Goal: Obtain resource: Download file/media

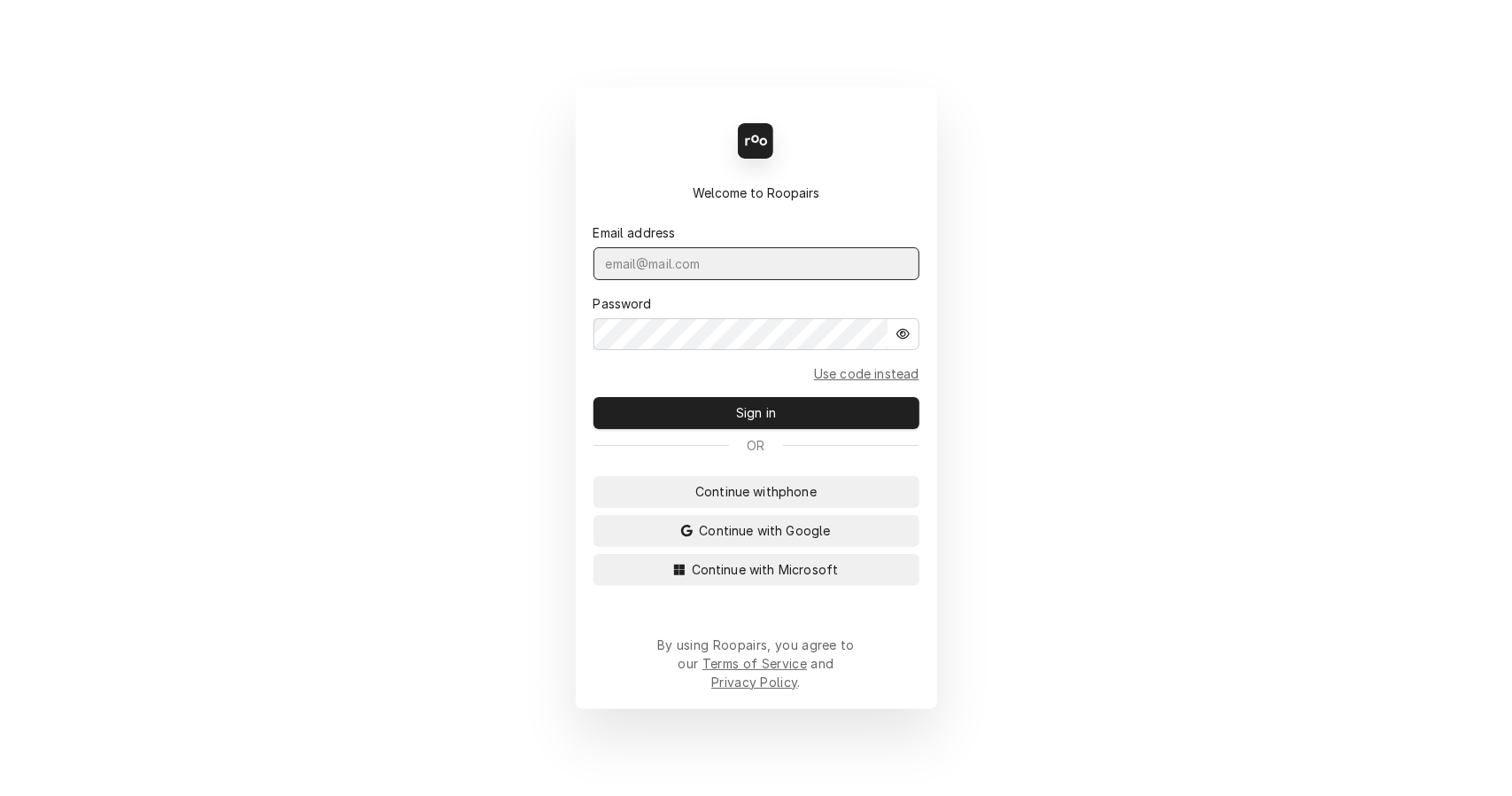
type input "leahmeadows.techsolutions@aol.com"
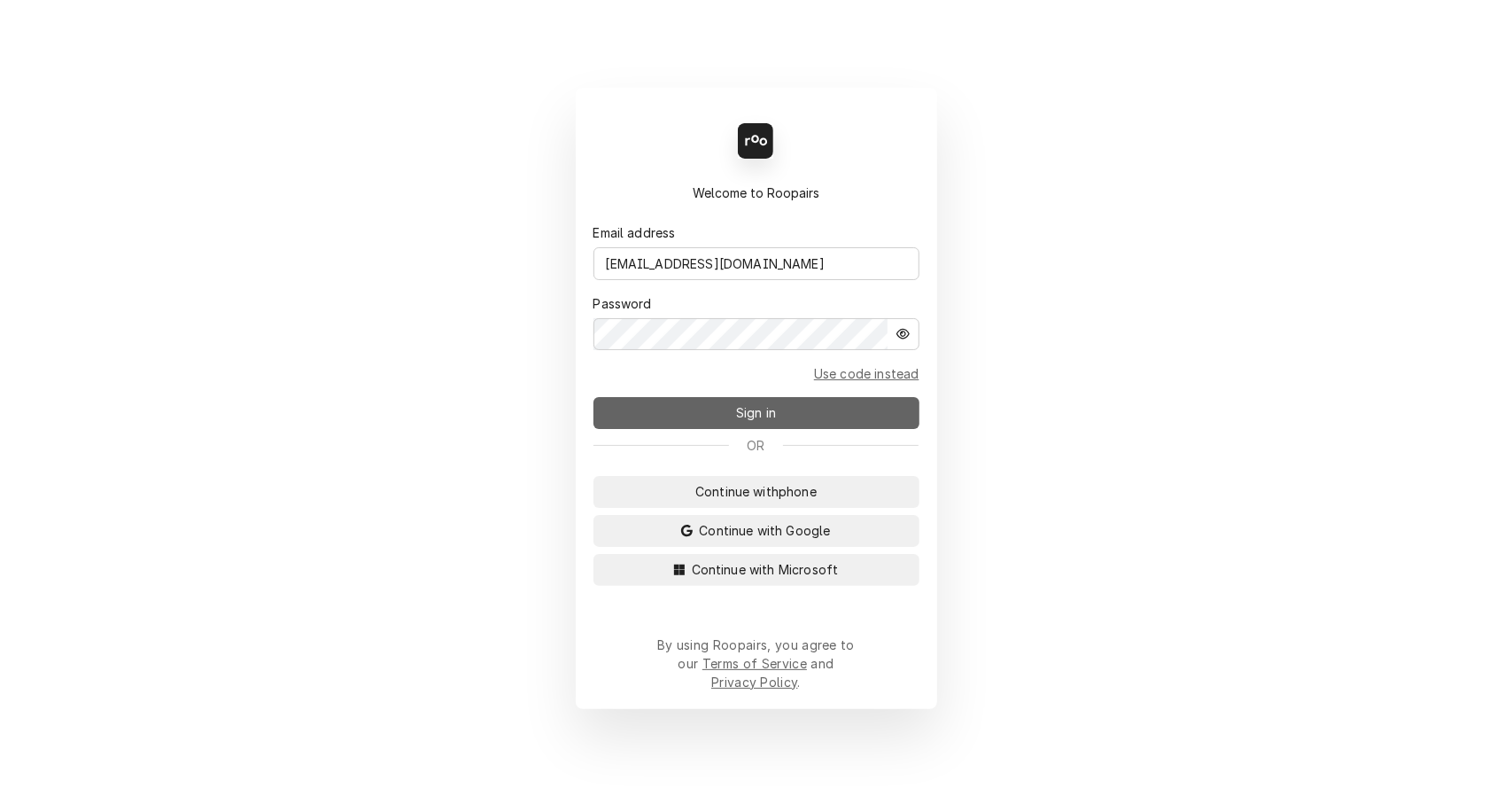
click at [699, 415] on button "Sign in" at bounding box center [756, 412] width 326 height 32
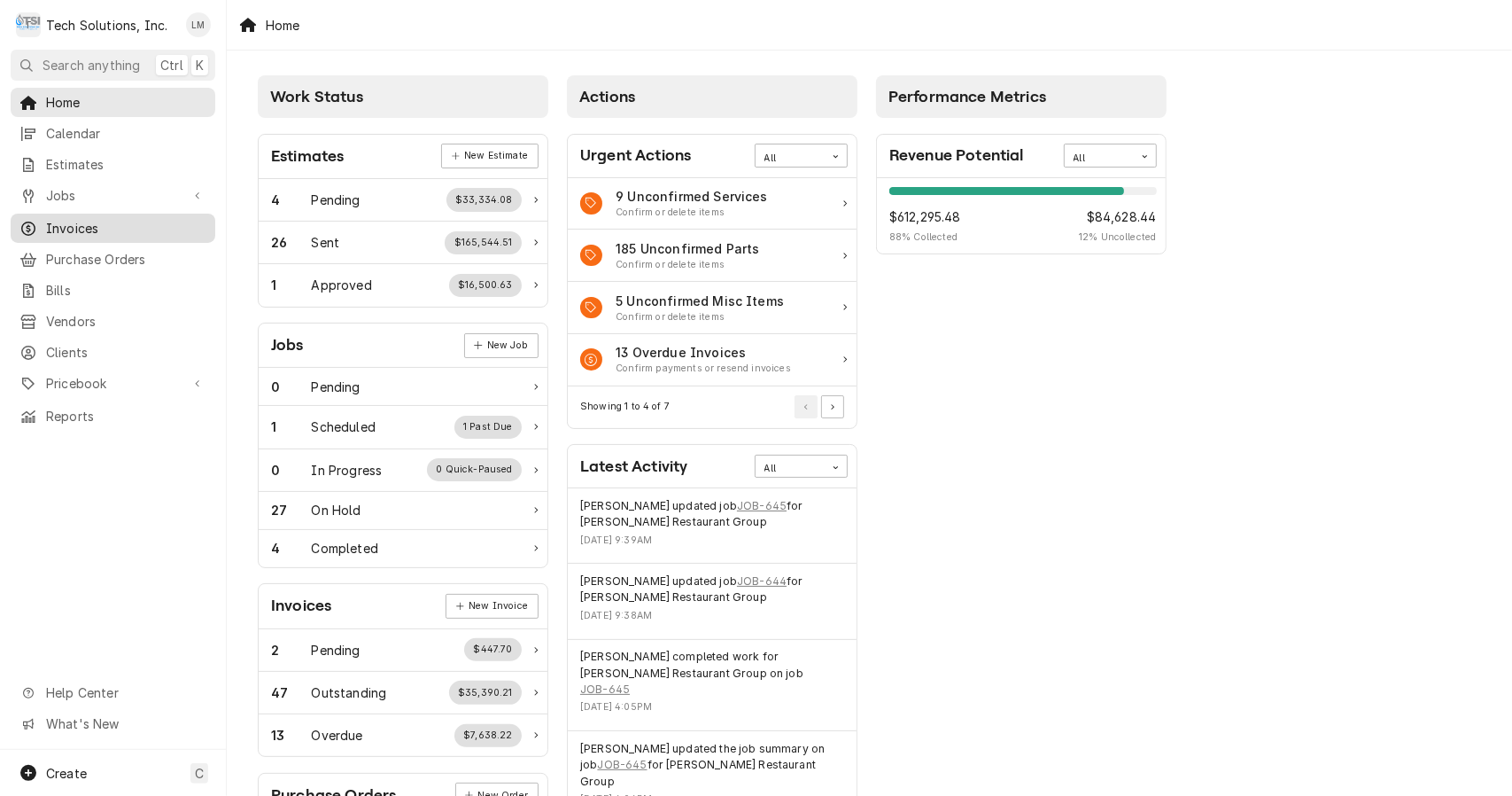
click at [77, 219] on span "Invoices" at bounding box center [126, 228] width 160 height 18
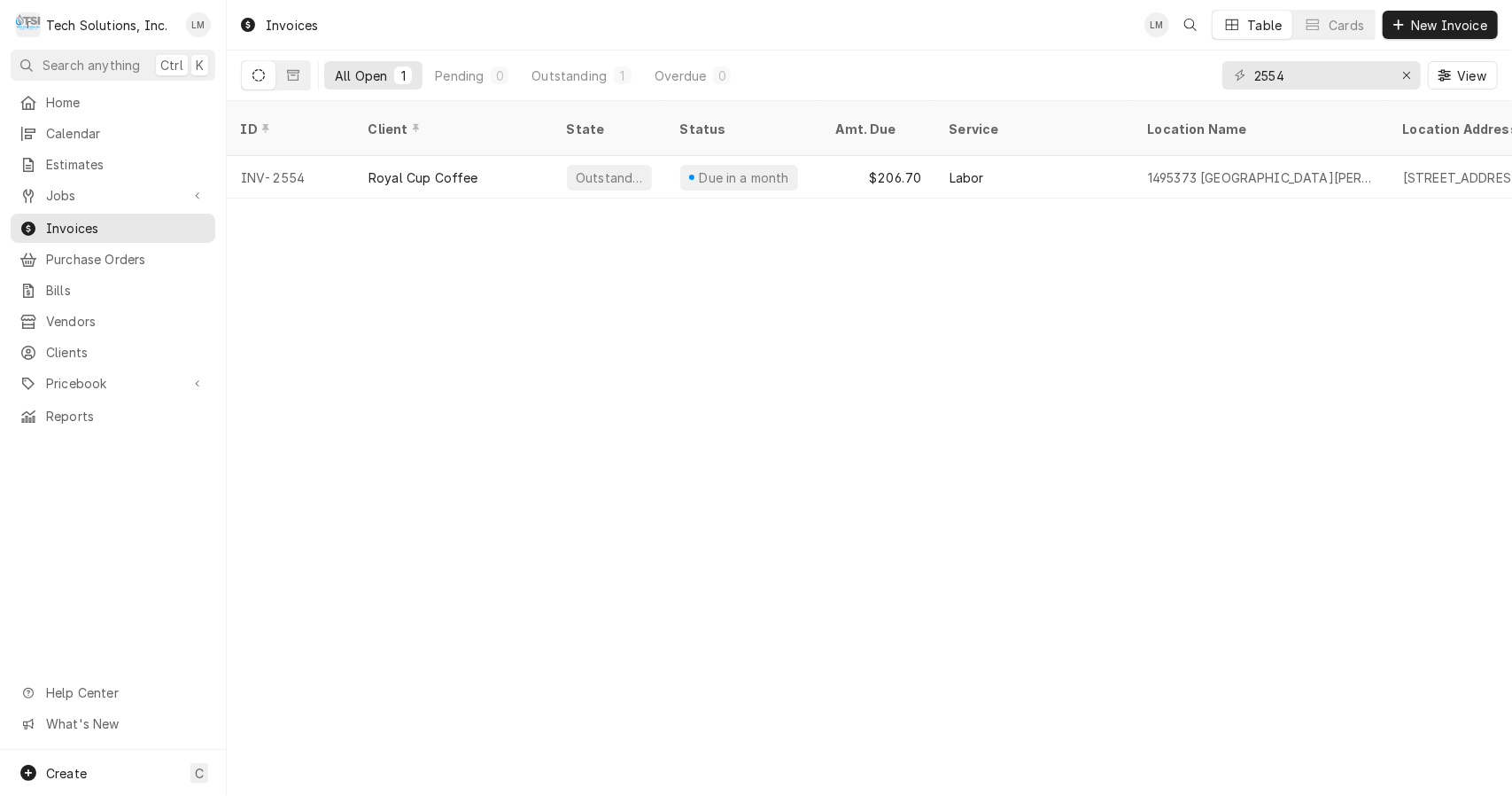
click at [1339, 79] on input "2554" at bounding box center [1320, 75] width 133 height 28
type input "2553"
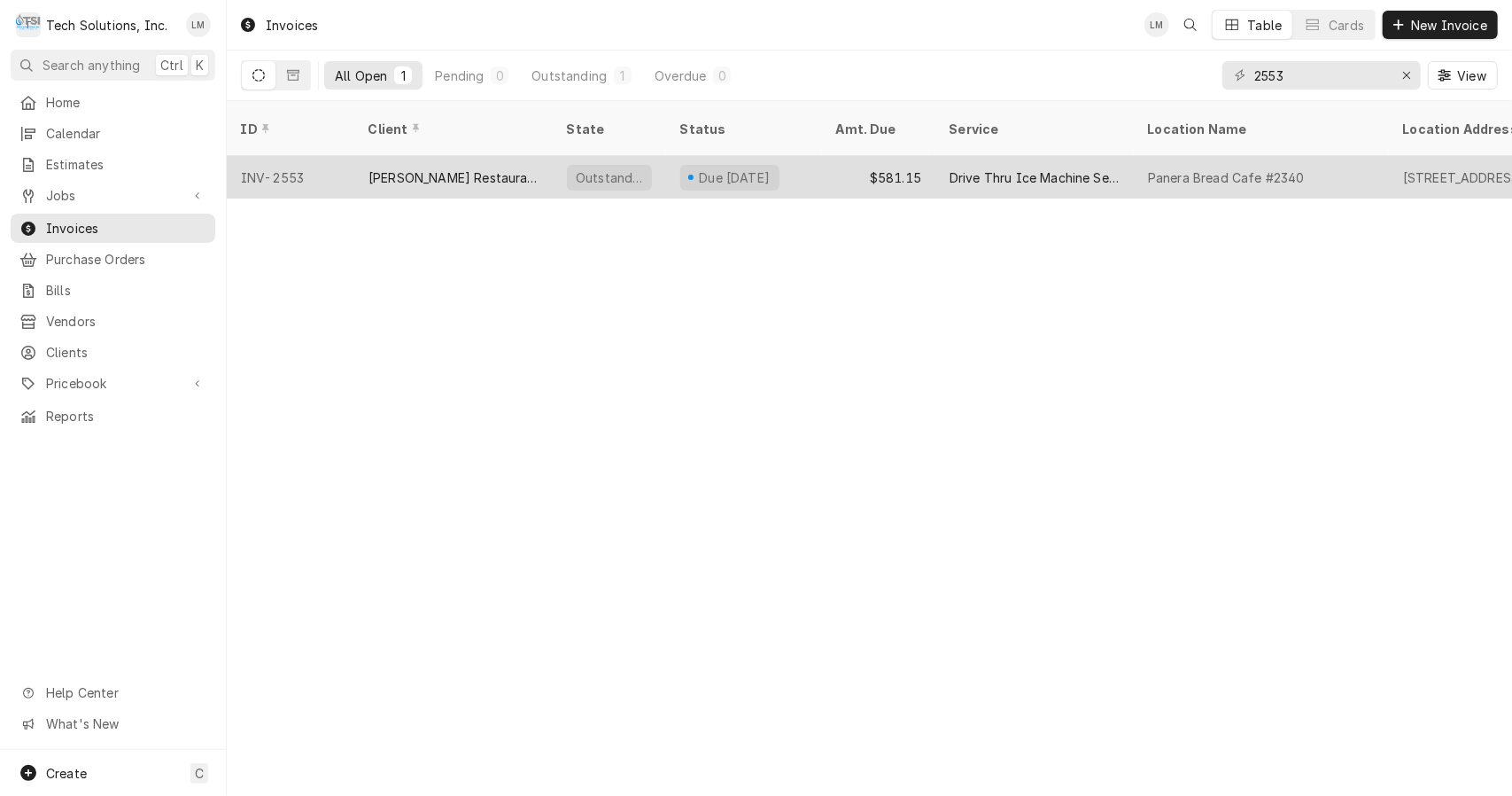
click at [428, 169] on div "Flynn Restaurant Group" at bounding box center [453, 177] width 170 height 18
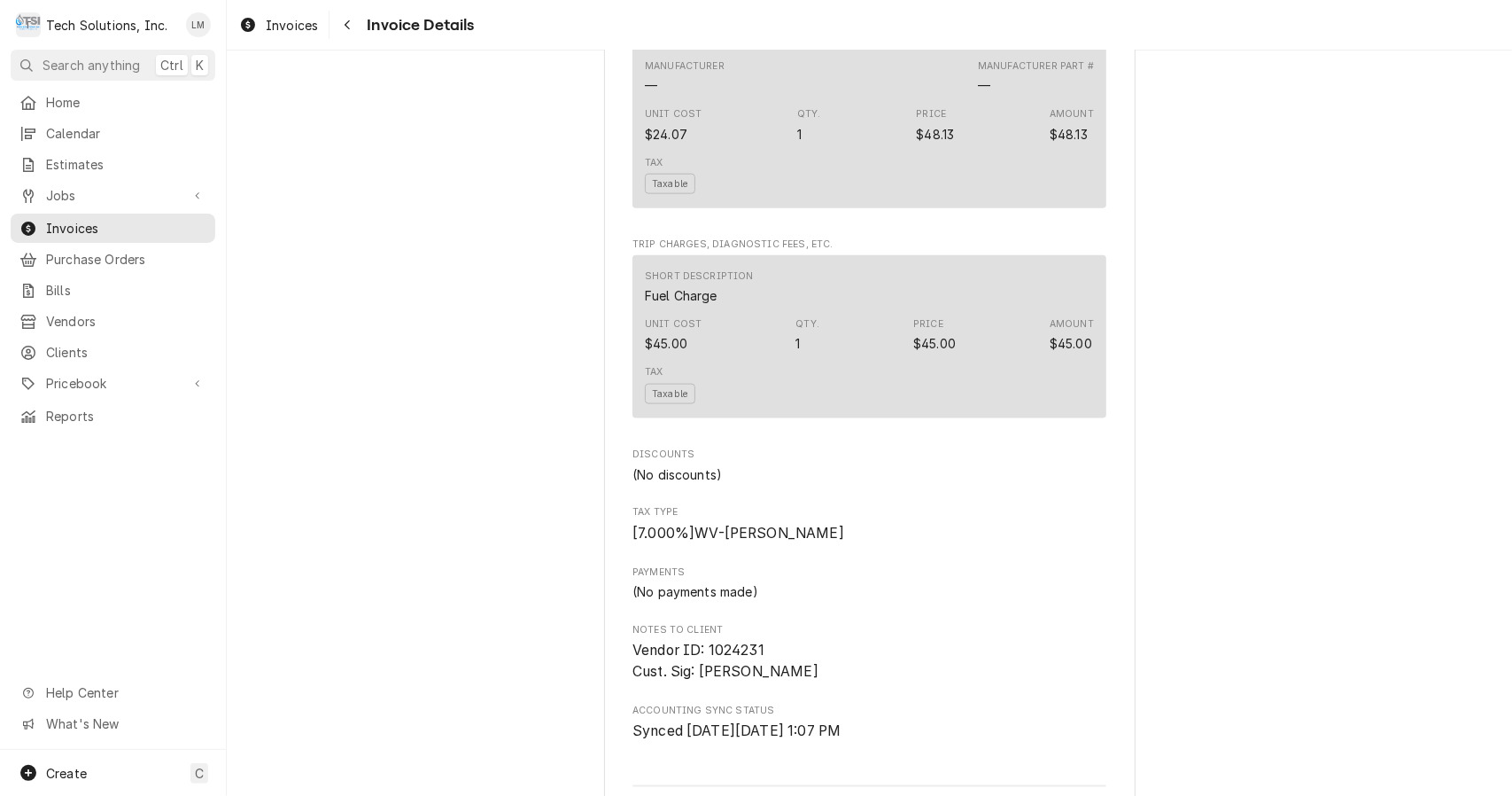
scroll to position [2108, 0]
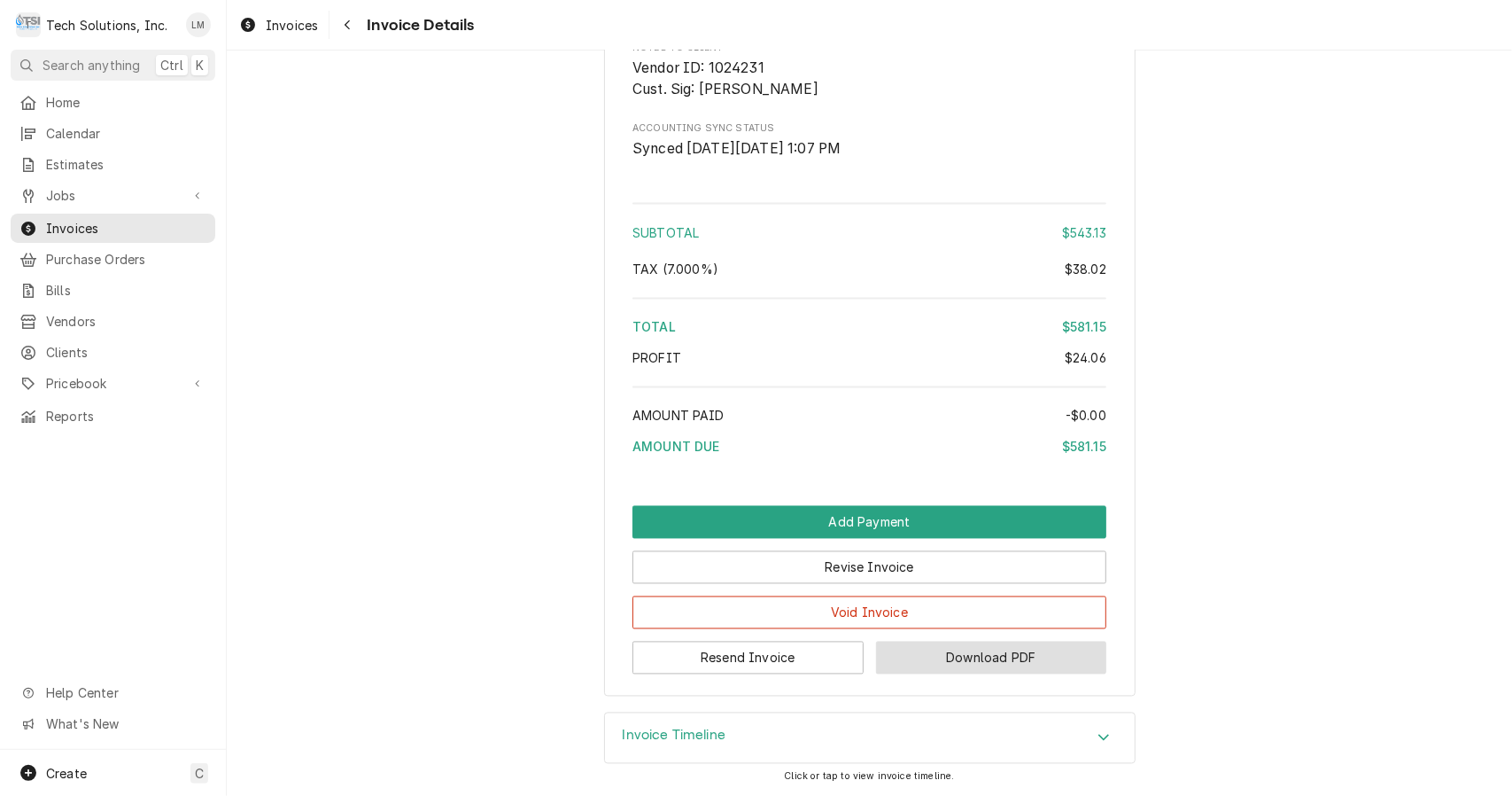
click at [964, 666] on button "Download PDF" at bounding box center [992, 658] width 231 height 33
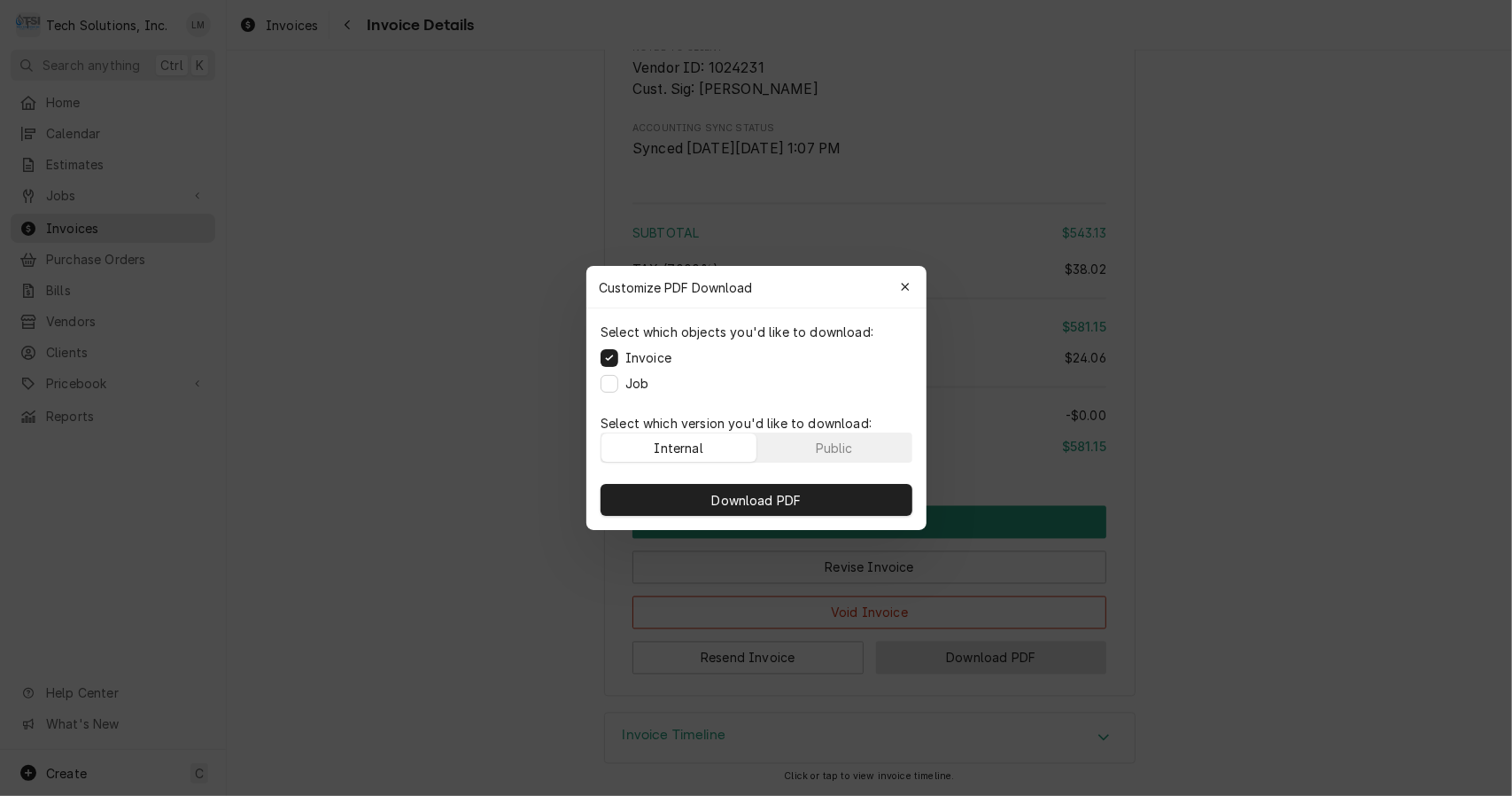
click at [631, 381] on label "Job" at bounding box center [637, 383] width 23 height 18
click at [618, 381] on button "Job" at bounding box center [610, 384] width 17 height 17
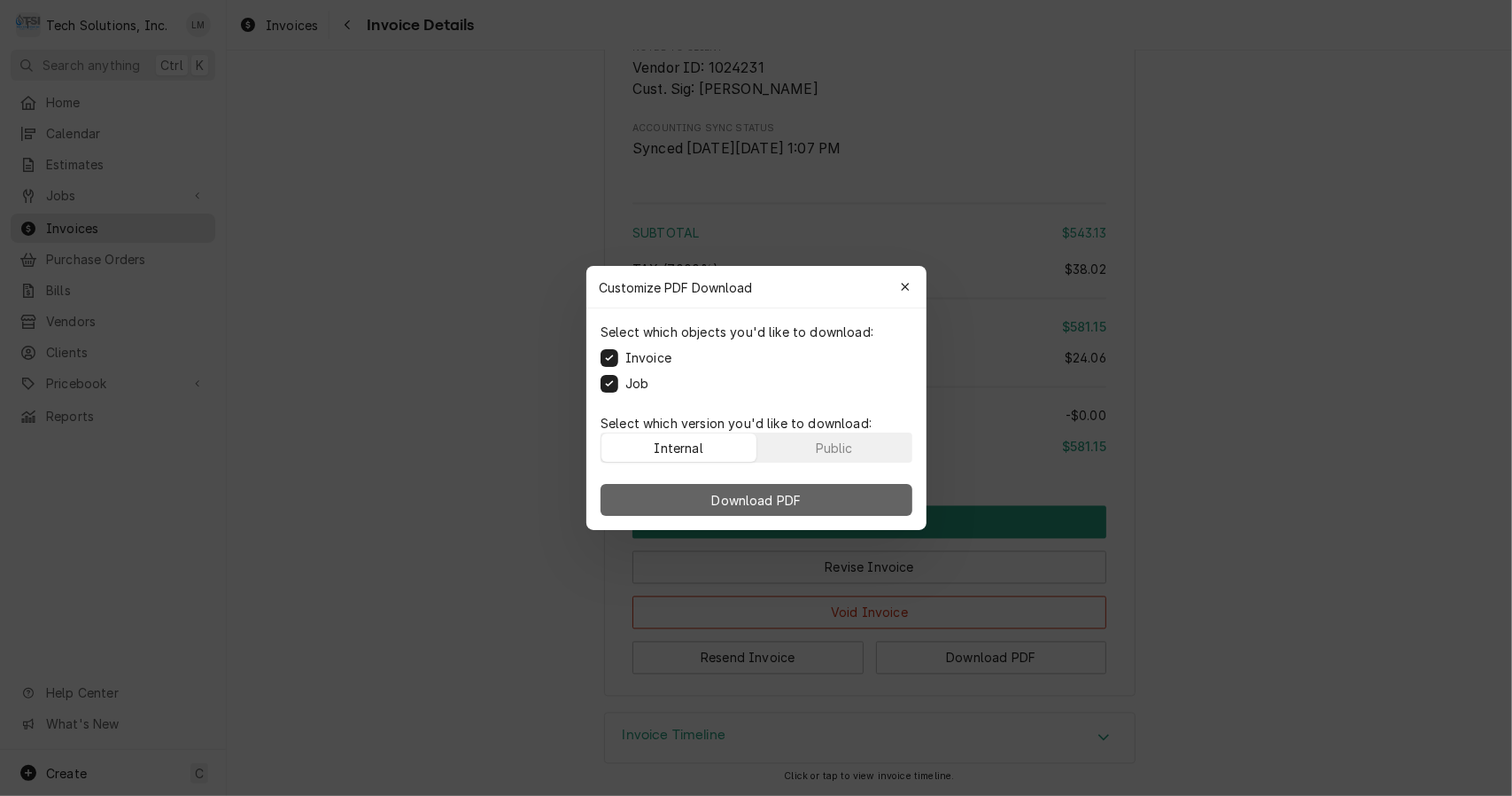
click at [756, 494] on span "Download PDF" at bounding box center [756, 499] width 97 height 18
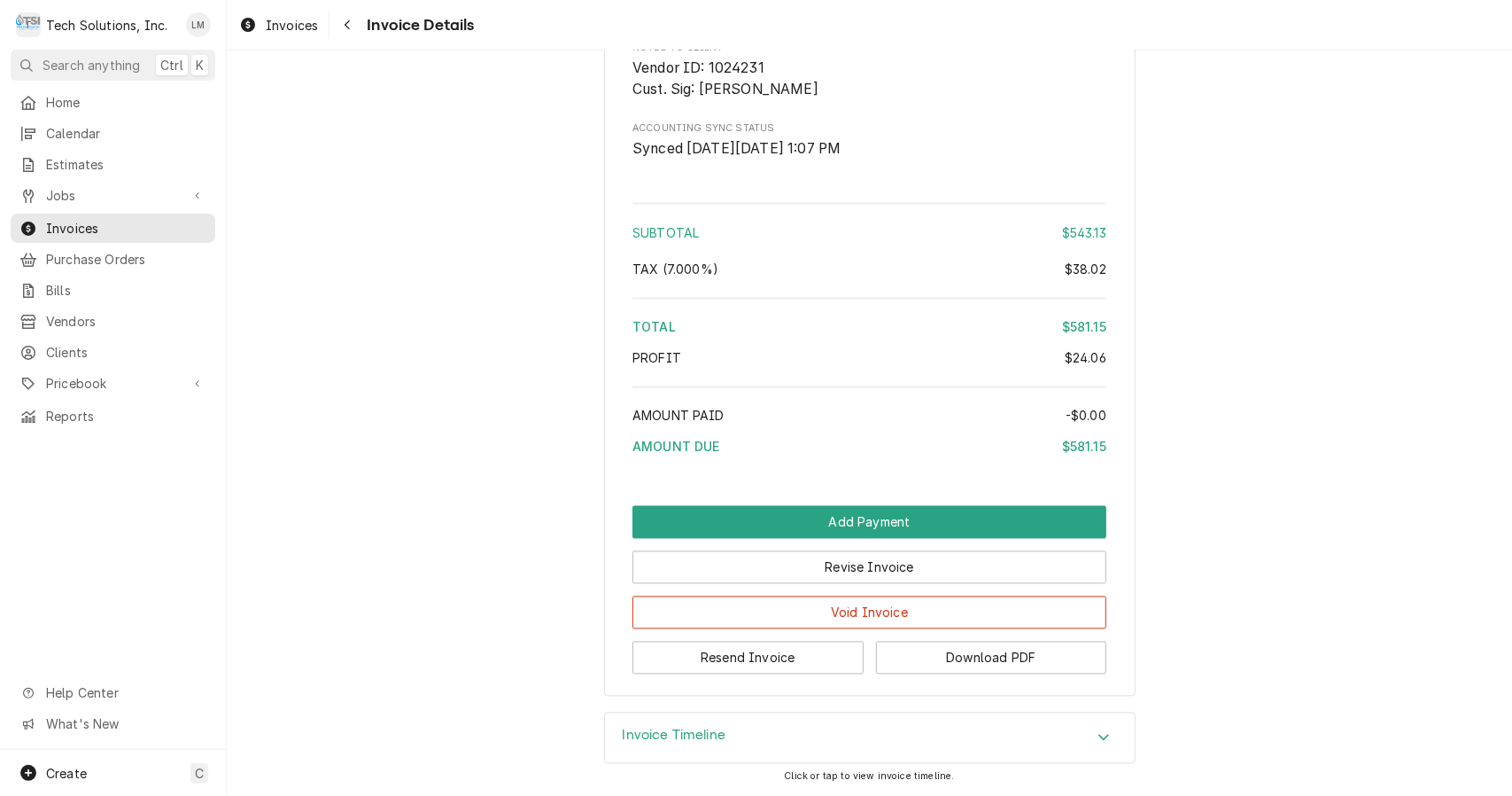
click at [66, 219] on span "Invoices" at bounding box center [126, 228] width 160 height 18
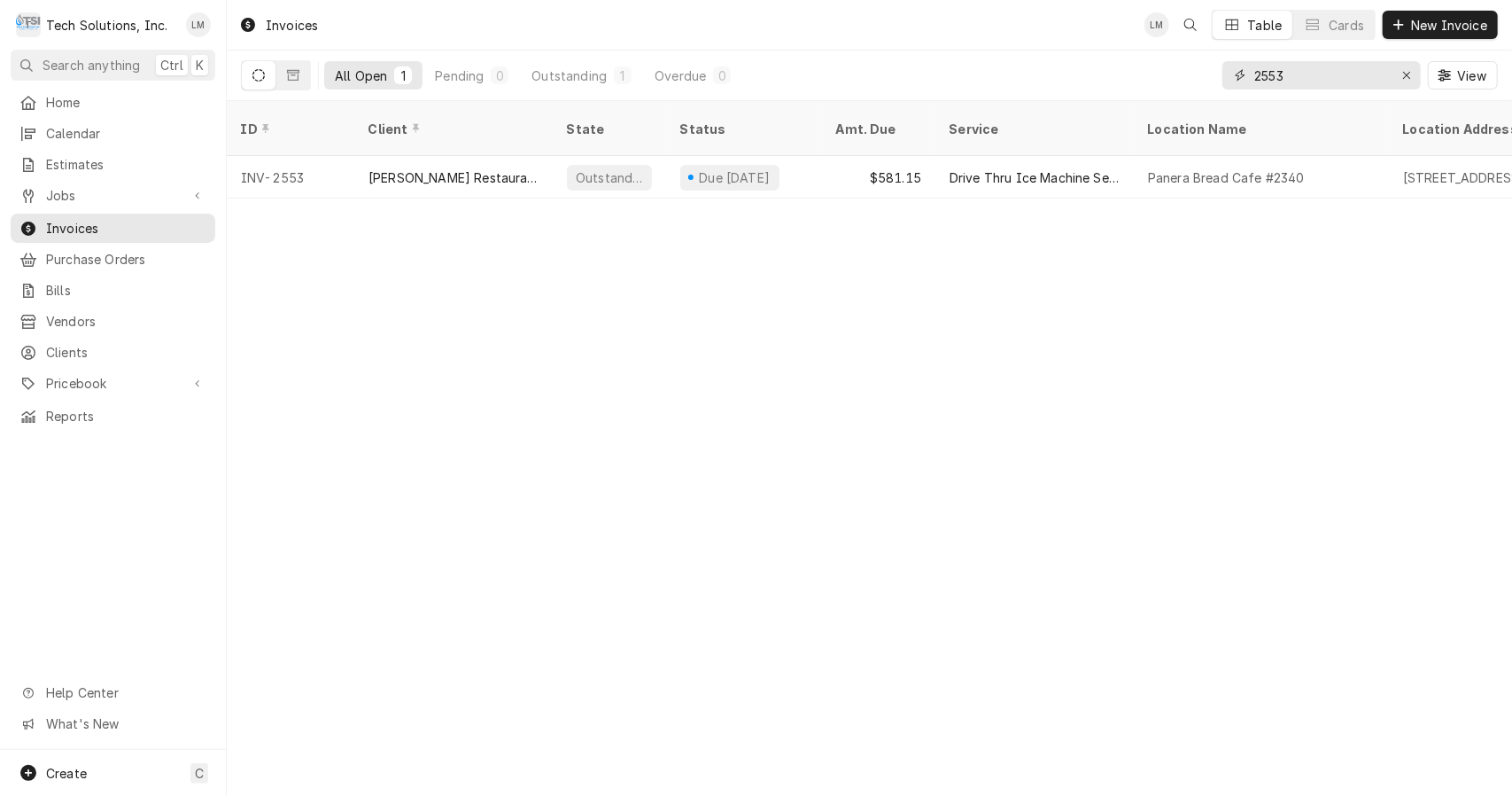
click at [1324, 76] on input "2553" at bounding box center [1320, 75] width 133 height 28
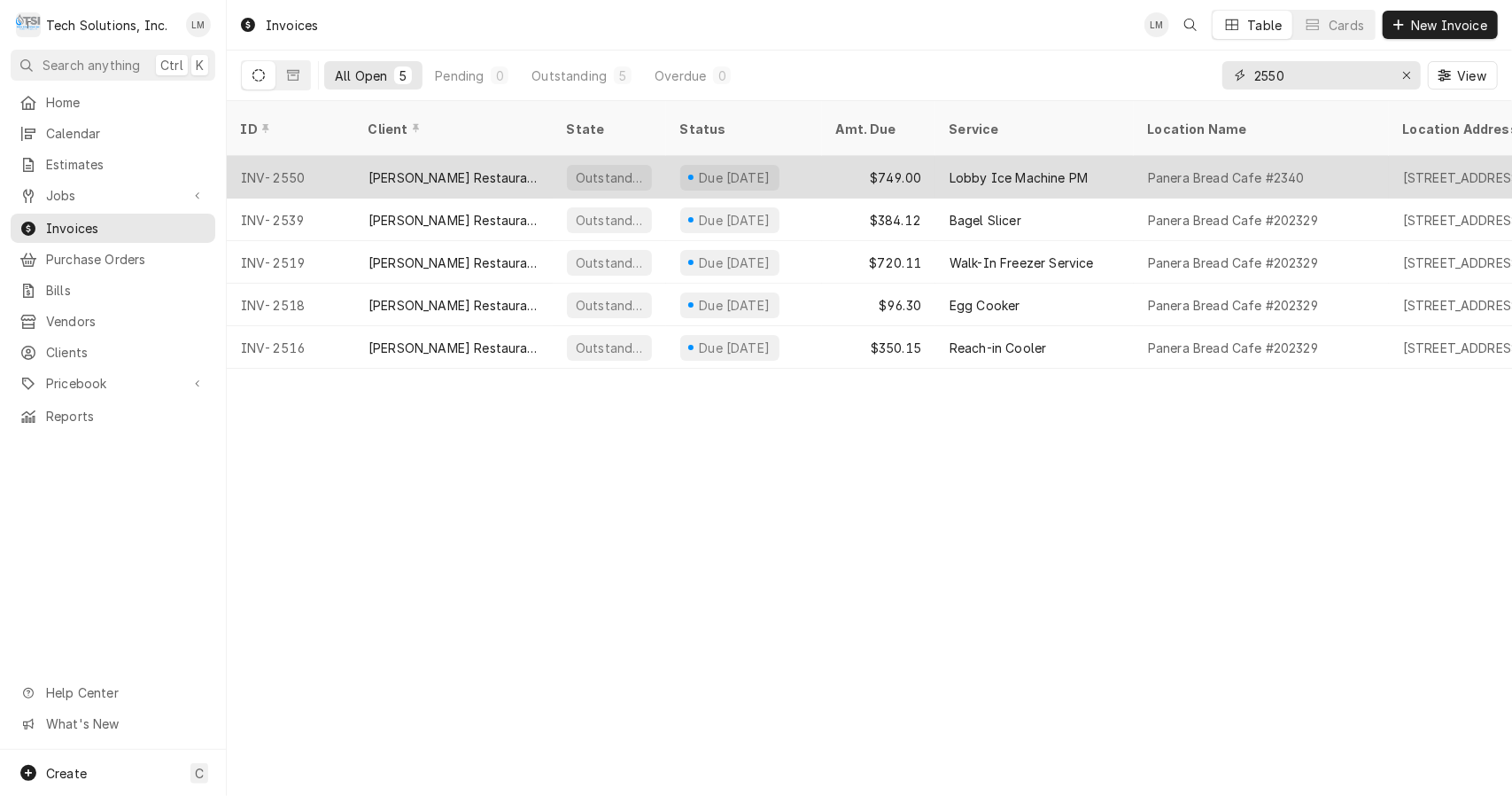
type input "2550"
click at [284, 156] on div "INV-2550" at bounding box center [291, 177] width 128 height 43
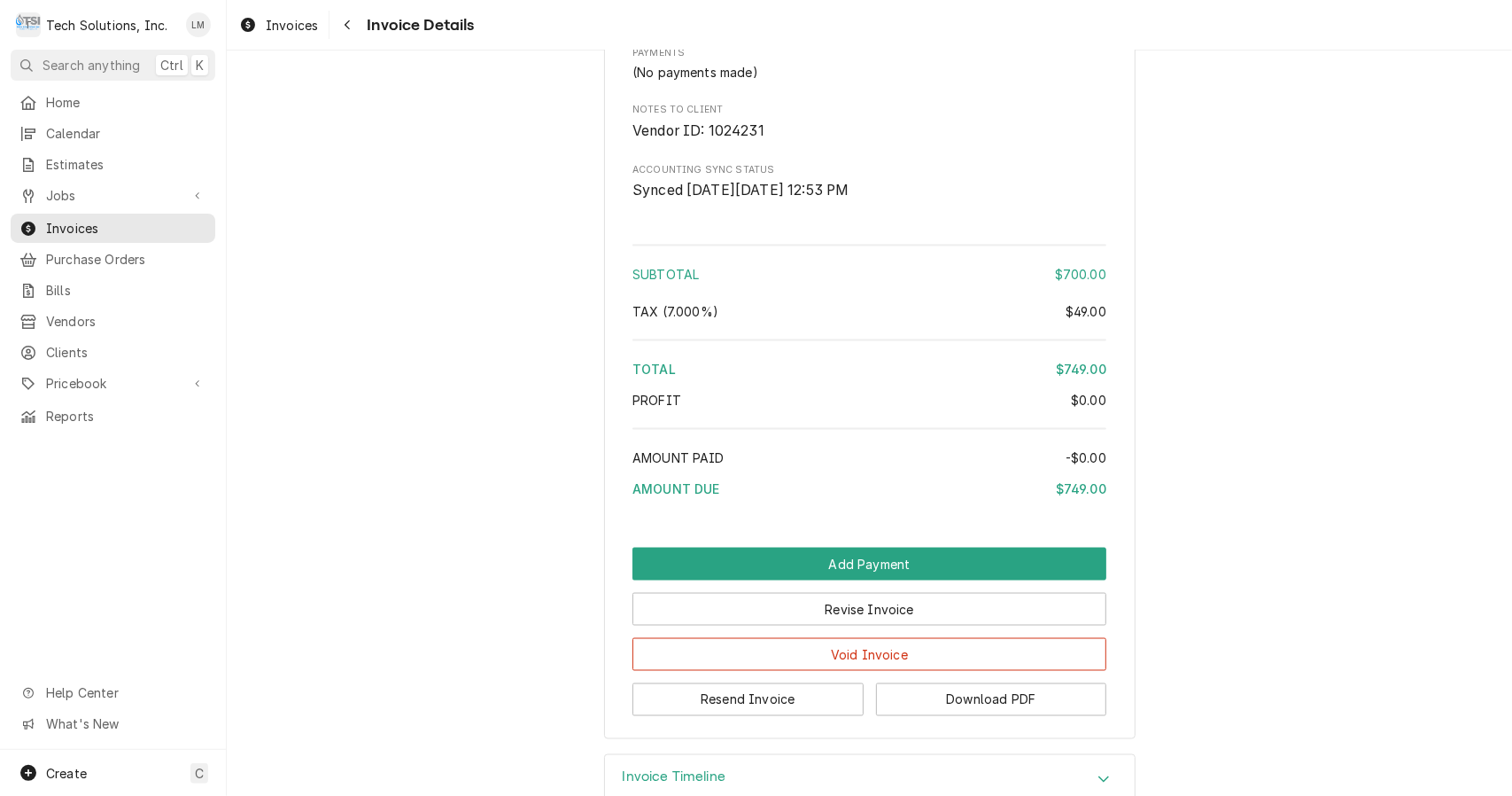
scroll to position [1736, 0]
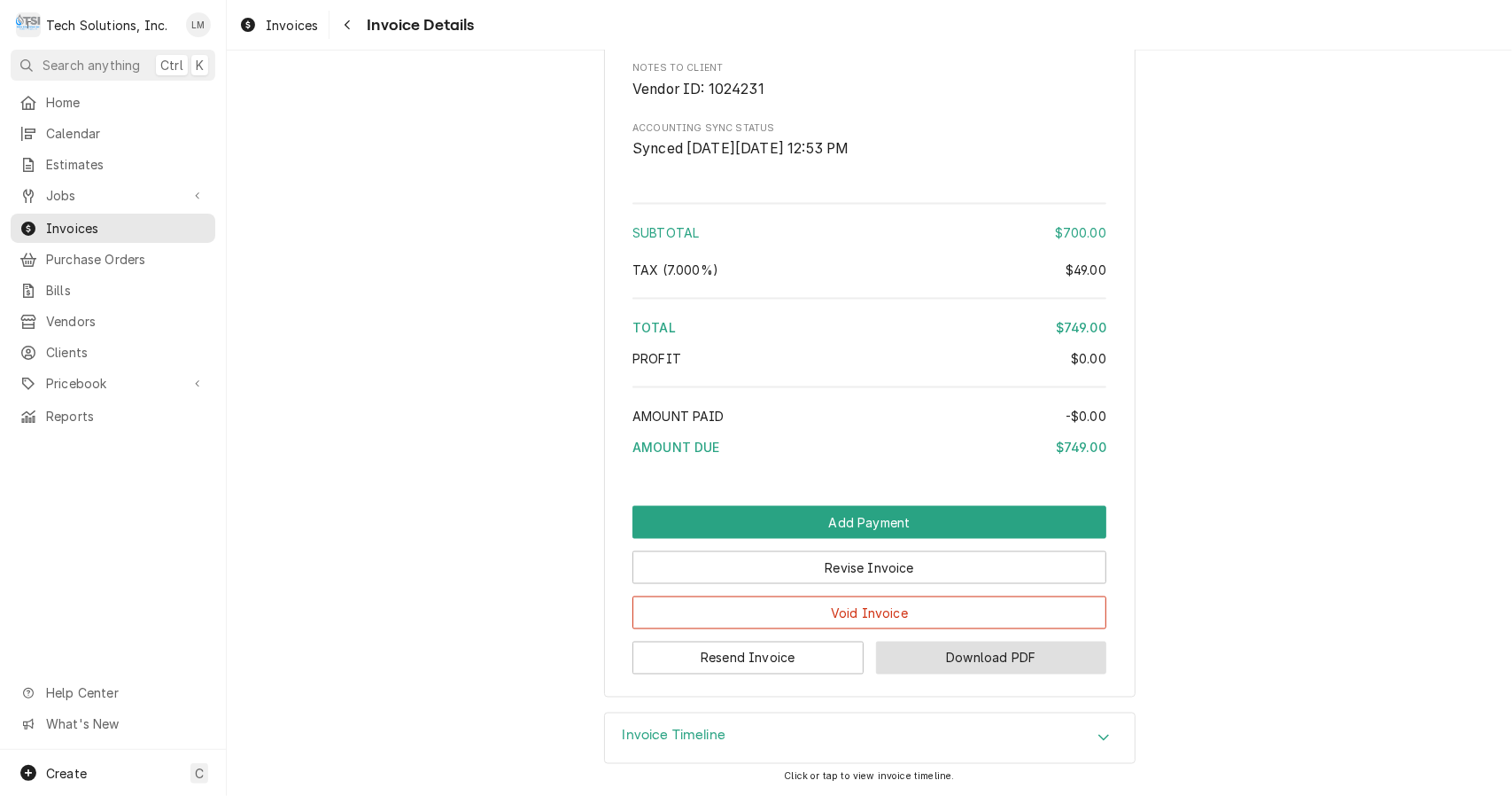
click at [996, 667] on button "Download PDF" at bounding box center [992, 658] width 231 height 33
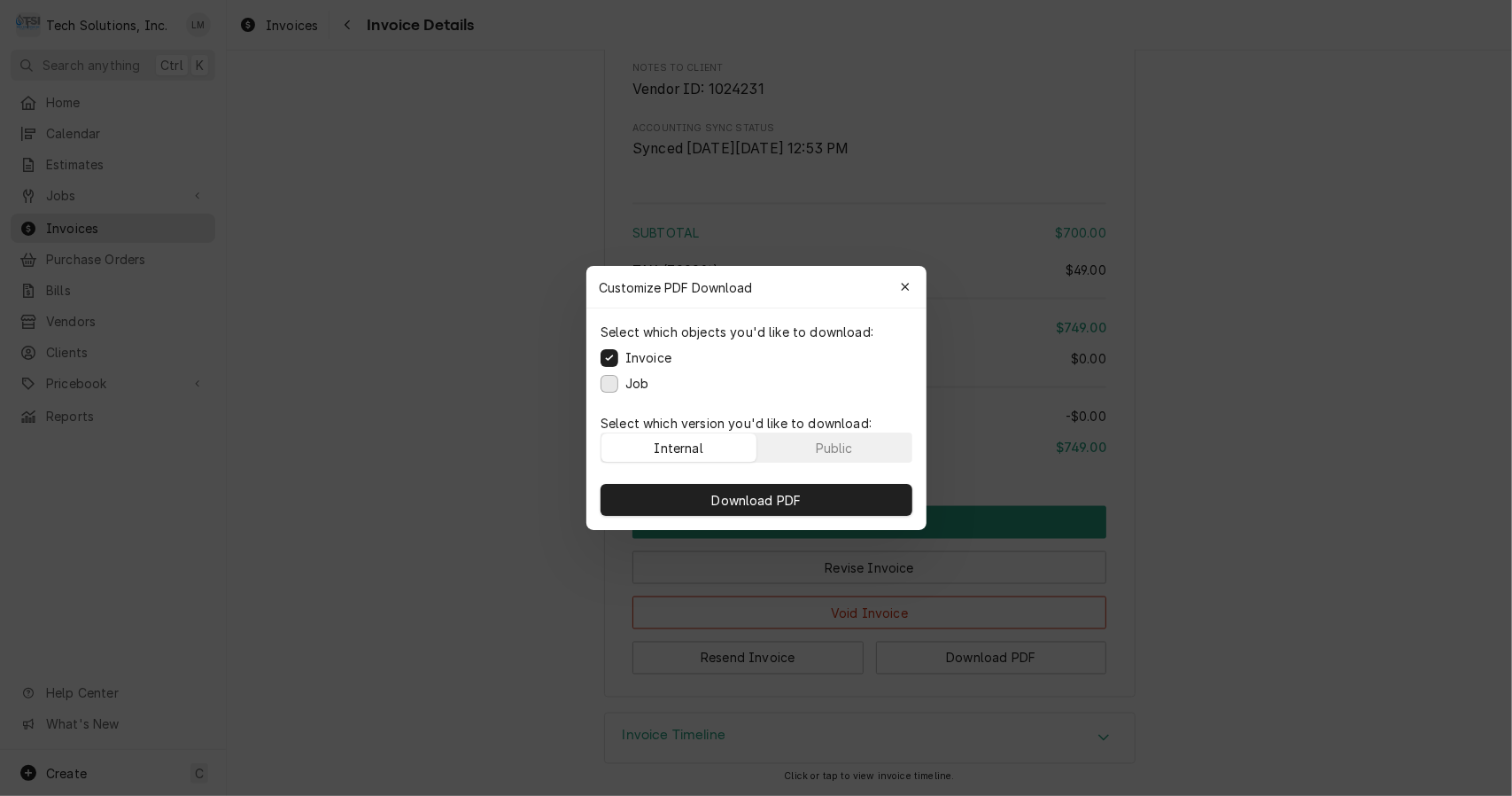
click at [614, 385] on button "Job" at bounding box center [610, 384] width 17 height 17
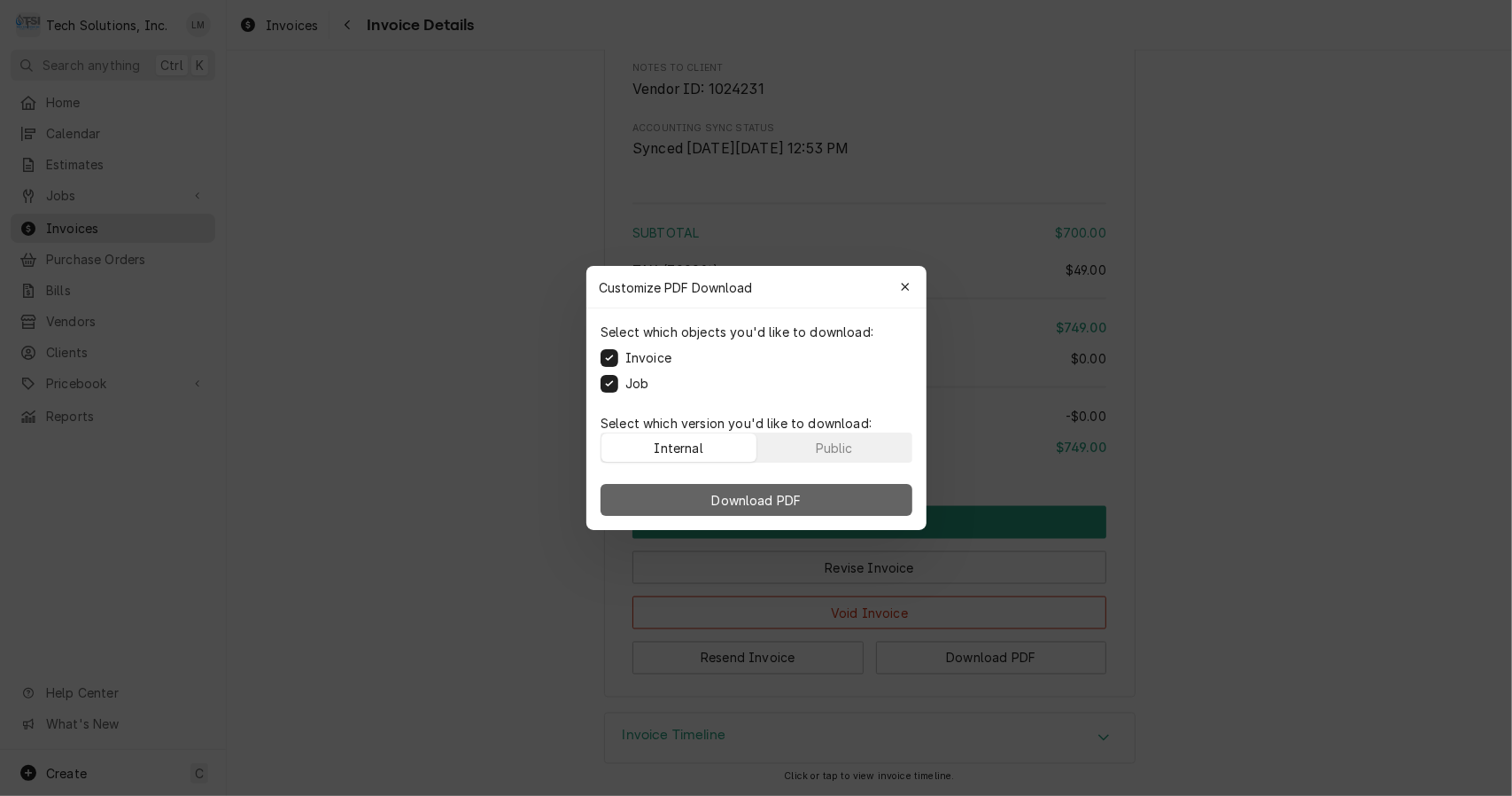
click at [799, 501] on span "Download PDF" at bounding box center [756, 499] width 97 height 18
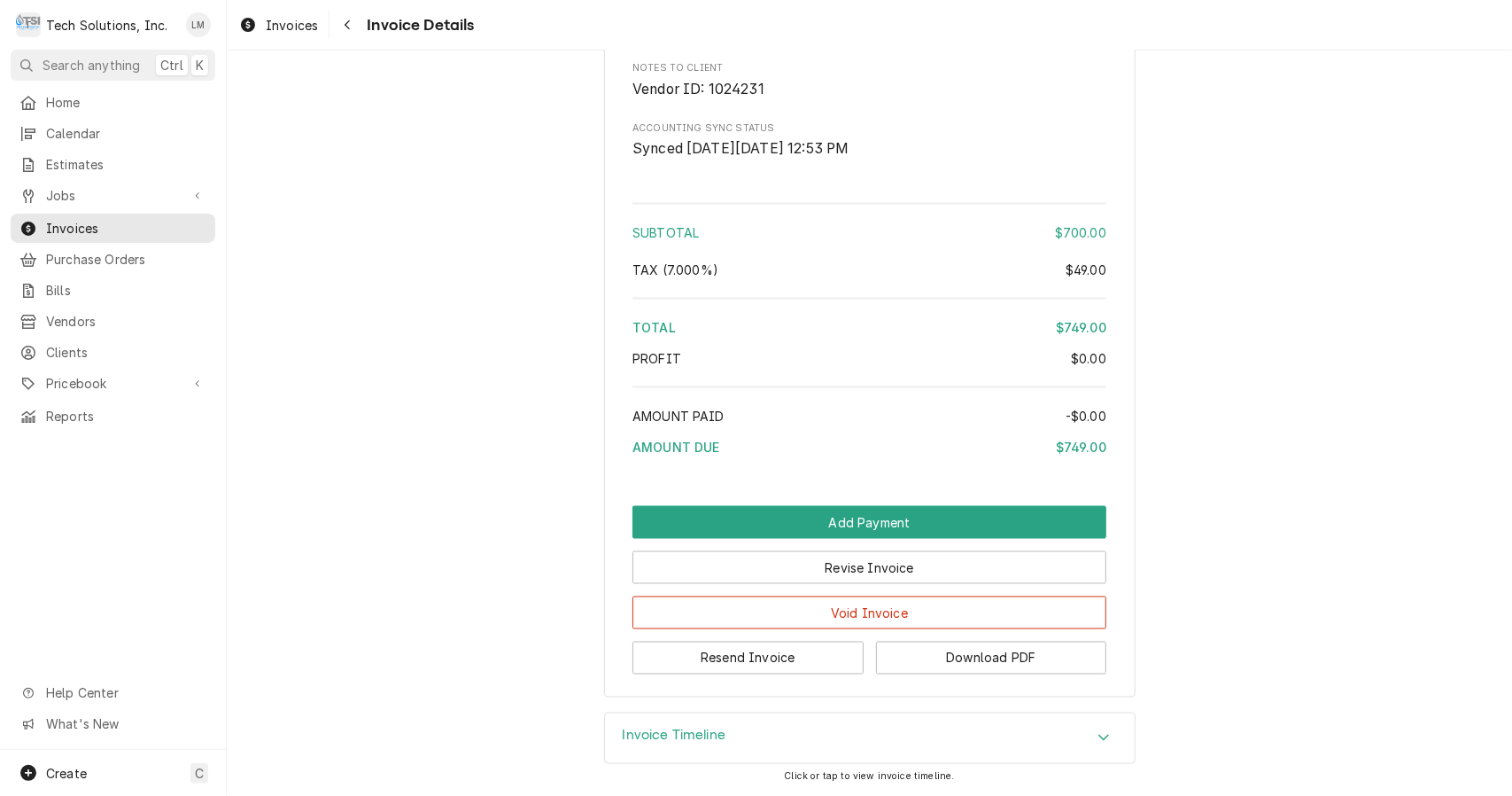
click at [66, 186] on span "Jobs" at bounding box center [113, 195] width 134 height 18
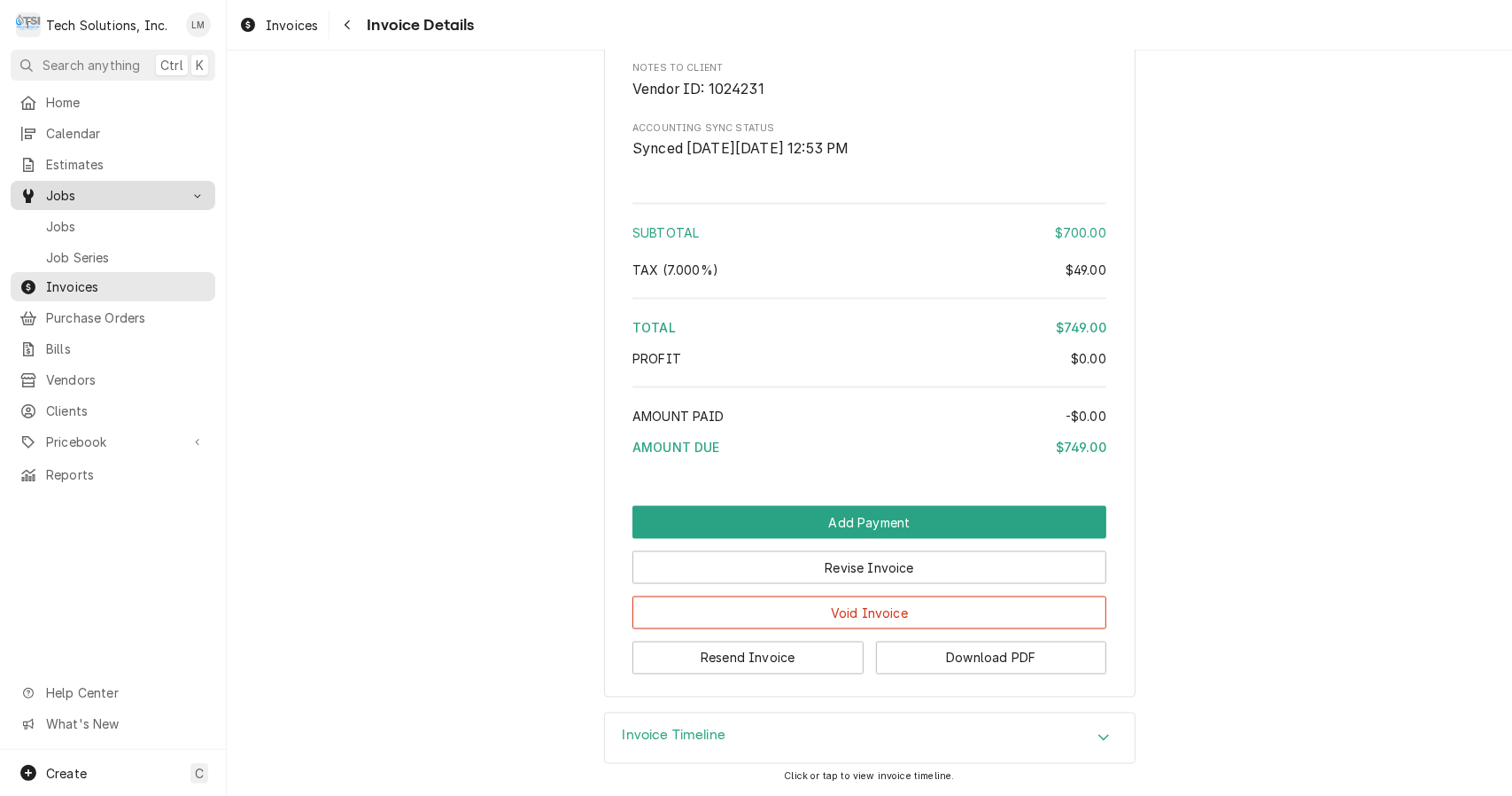
click at [75, 217] on span "Jobs" at bounding box center [126, 226] width 160 height 18
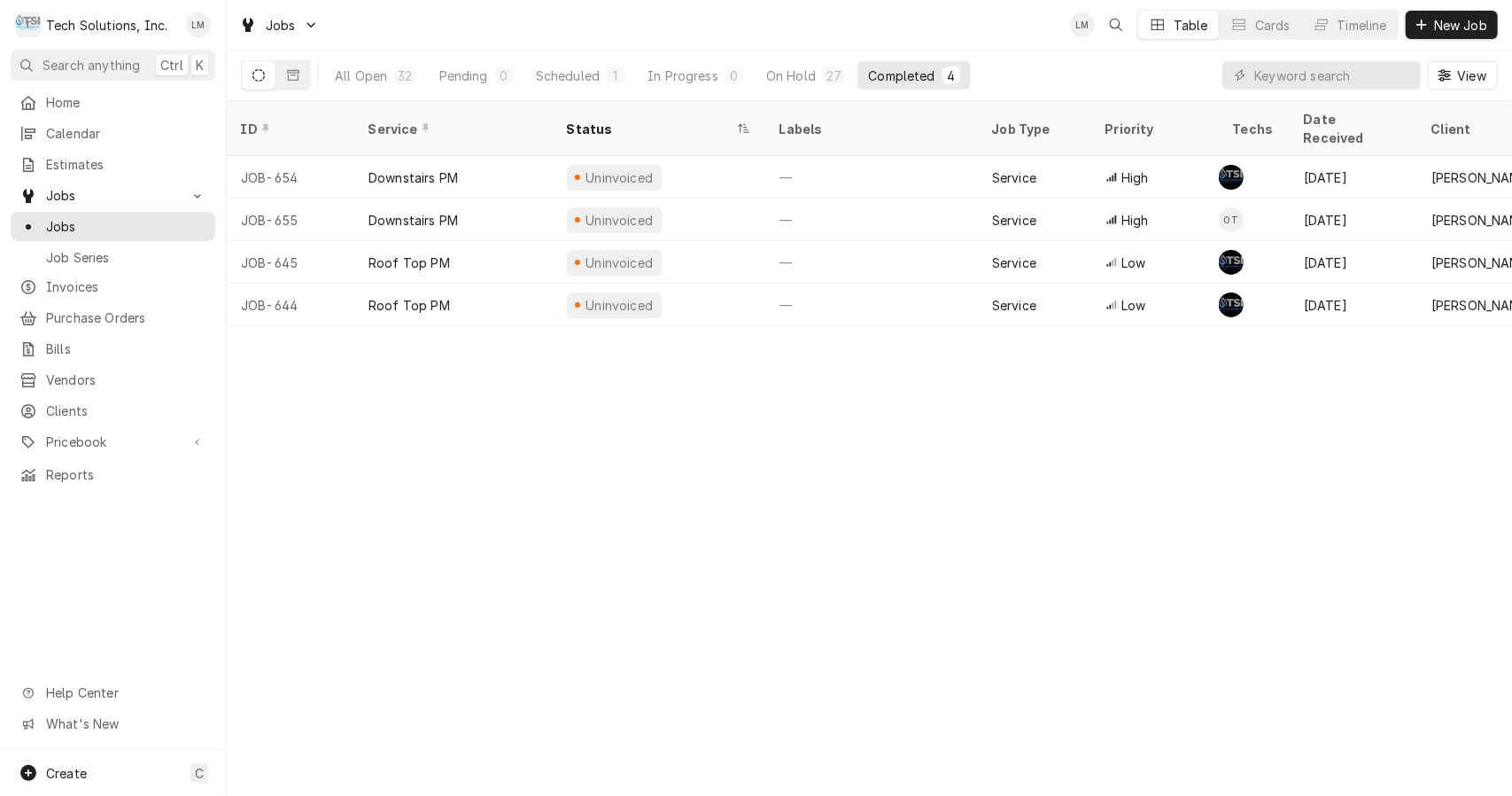
click at [1312, 77] on input "Dynamic Content Wrapper" at bounding box center [1333, 75] width 158 height 28
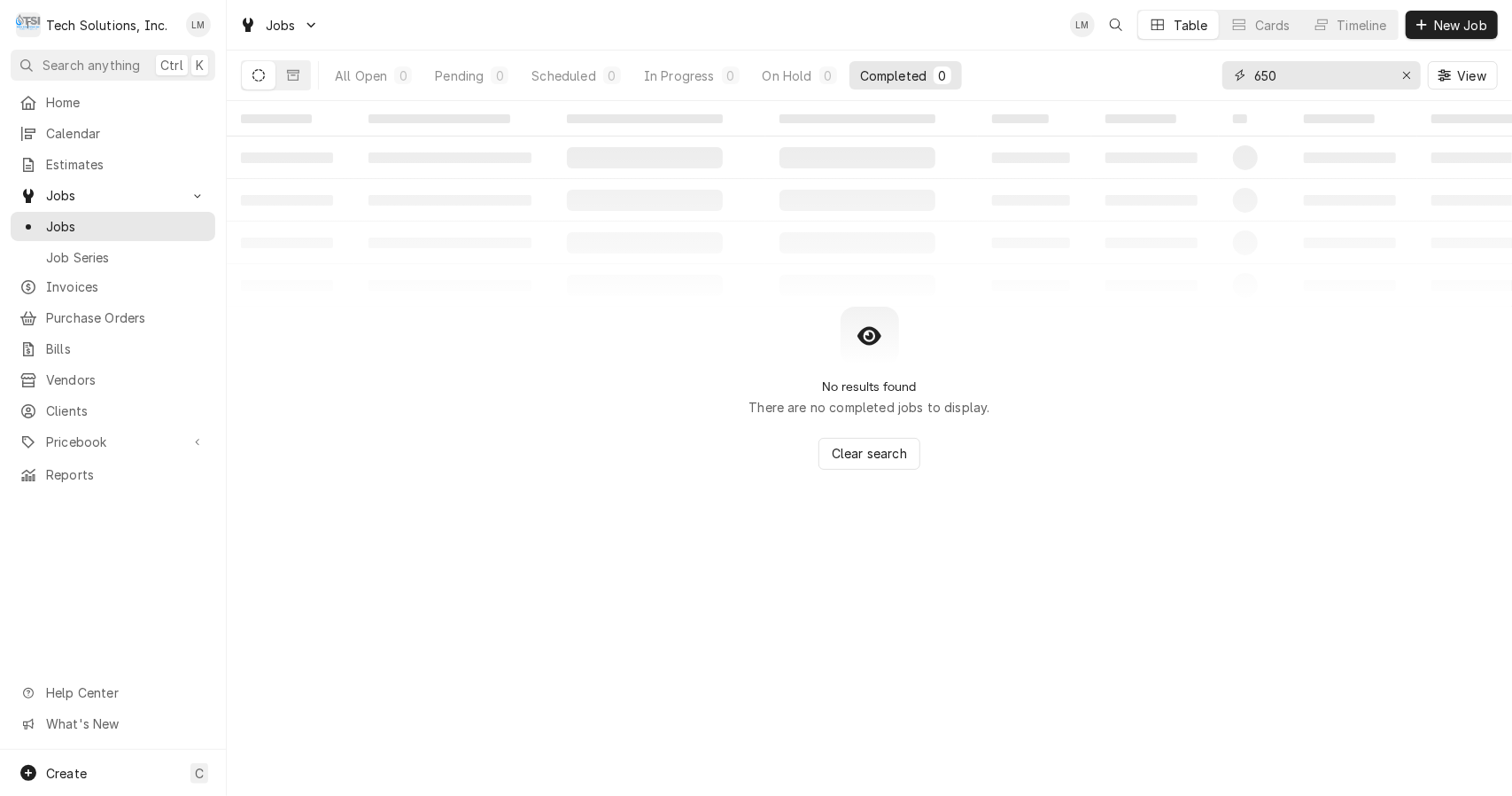
type input "650"
click at [299, 73] on button "Dynamic Content Wrapper" at bounding box center [293, 75] width 34 height 28
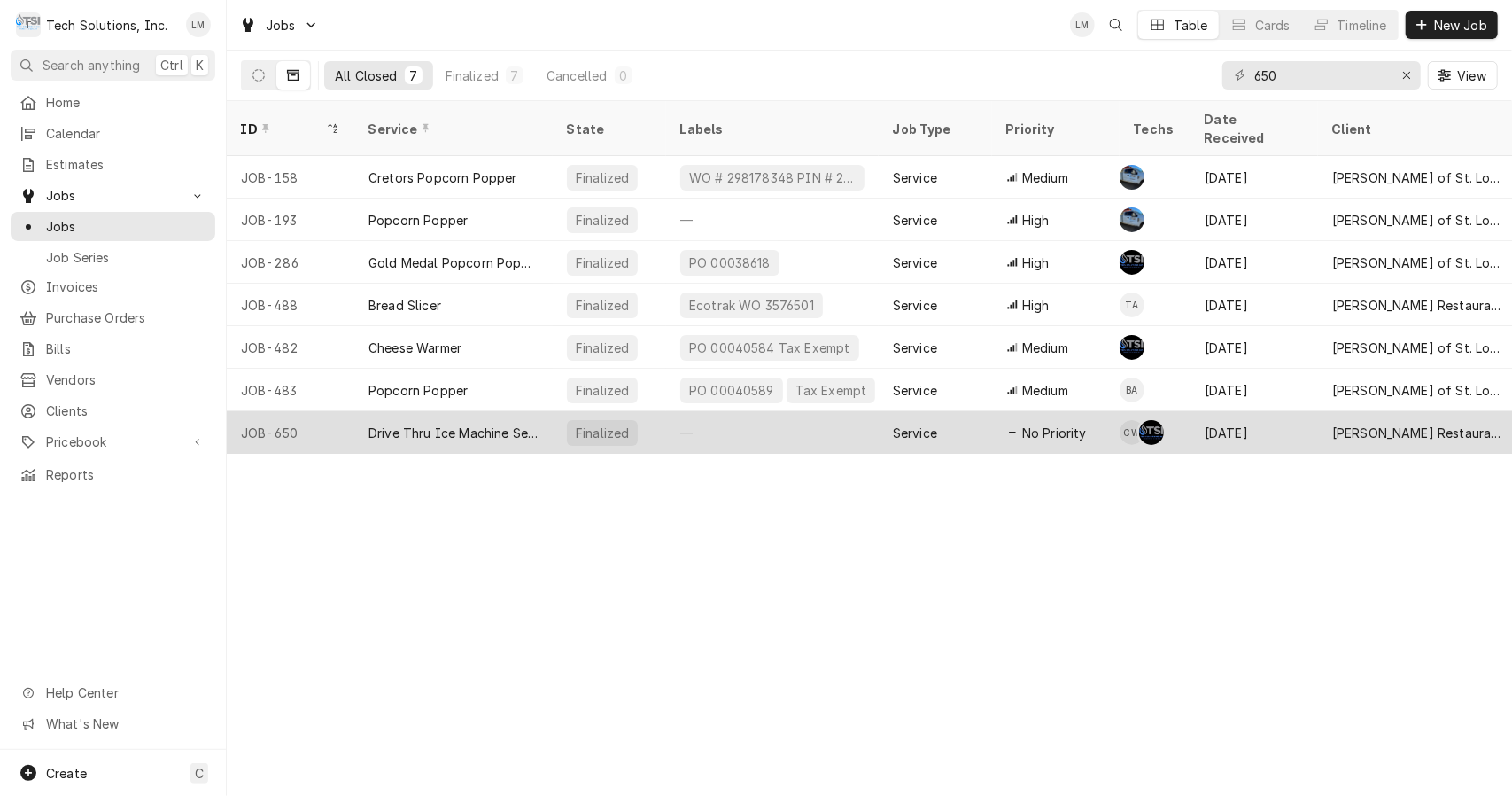
click at [475, 424] on div "Drive Thru Ice Machine Service" at bounding box center [453, 432] width 170 height 18
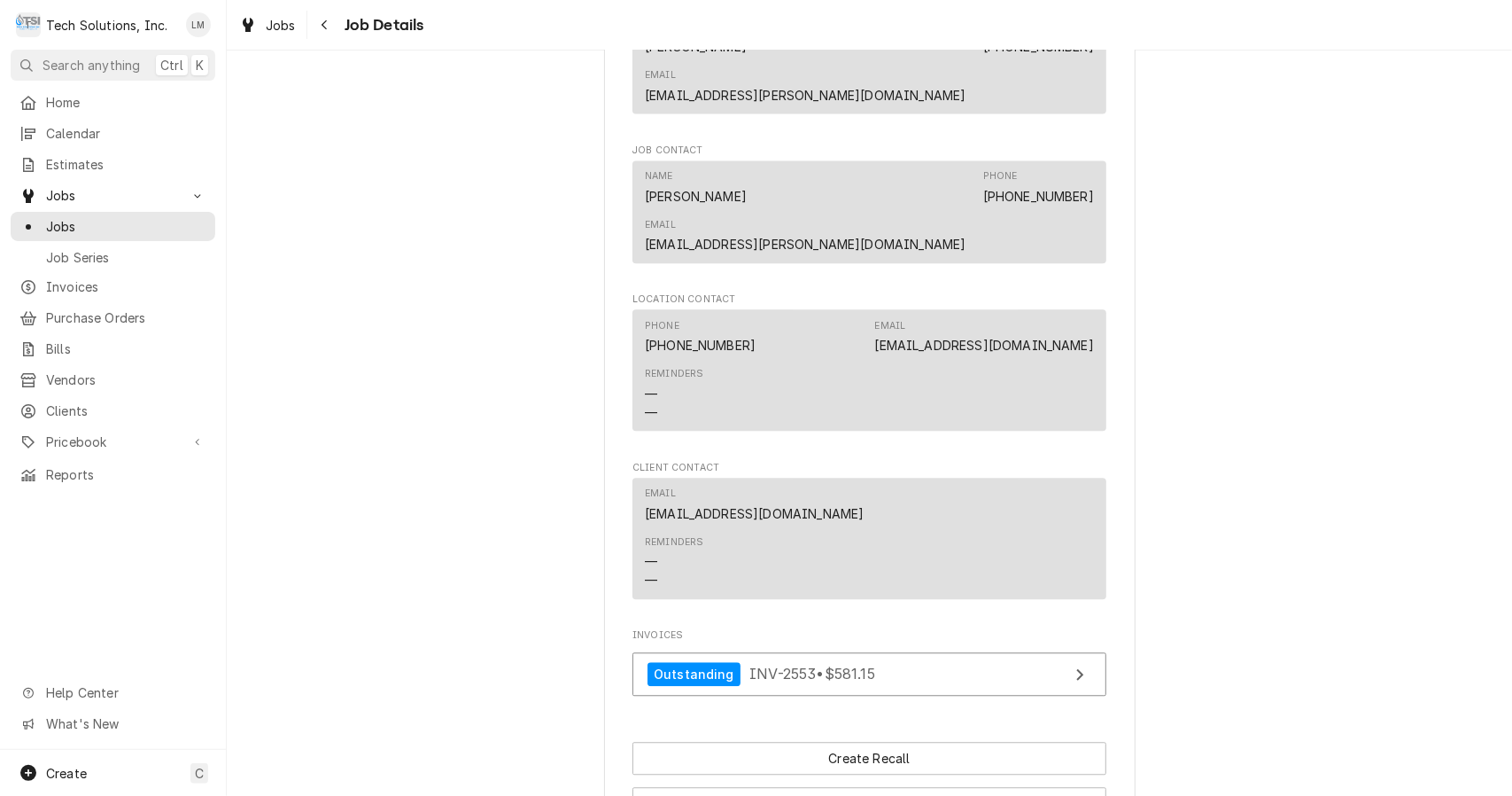
scroll to position [2886, 0]
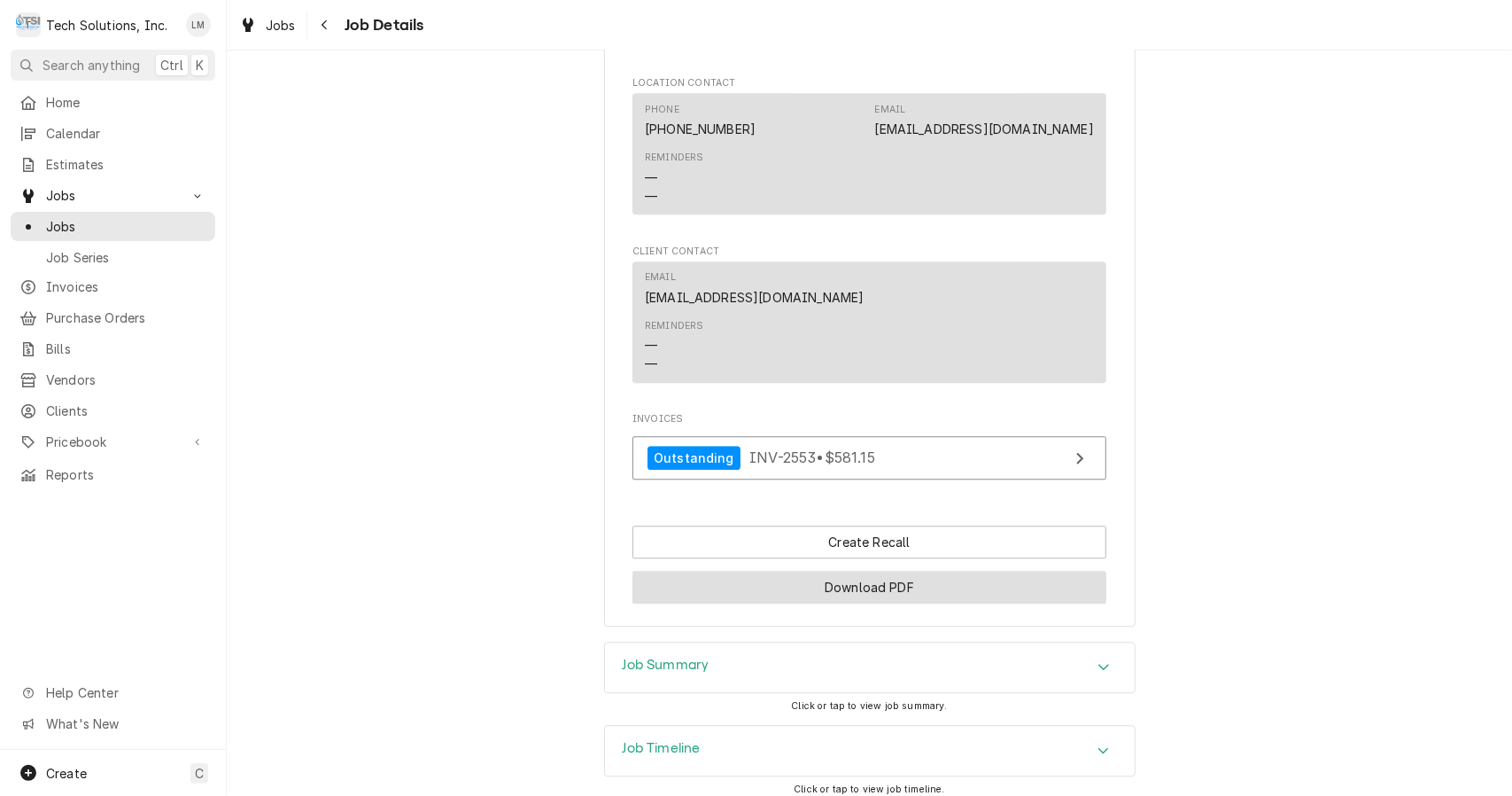
click at [923, 570] on button "Download PDF" at bounding box center [868, 587] width 474 height 33
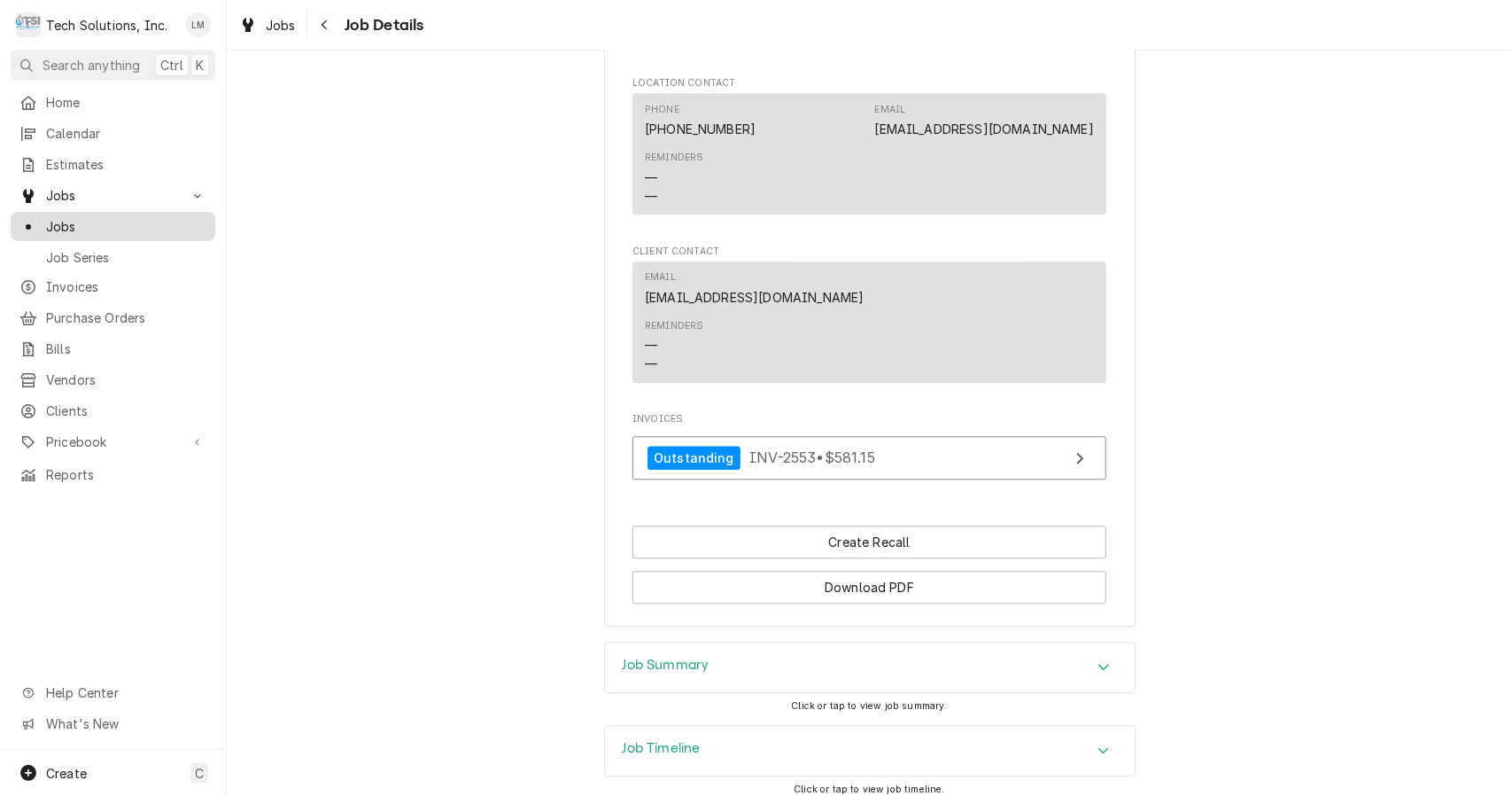
click at [97, 217] on span "Jobs" at bounding box center [126, 226] width 160 height 18
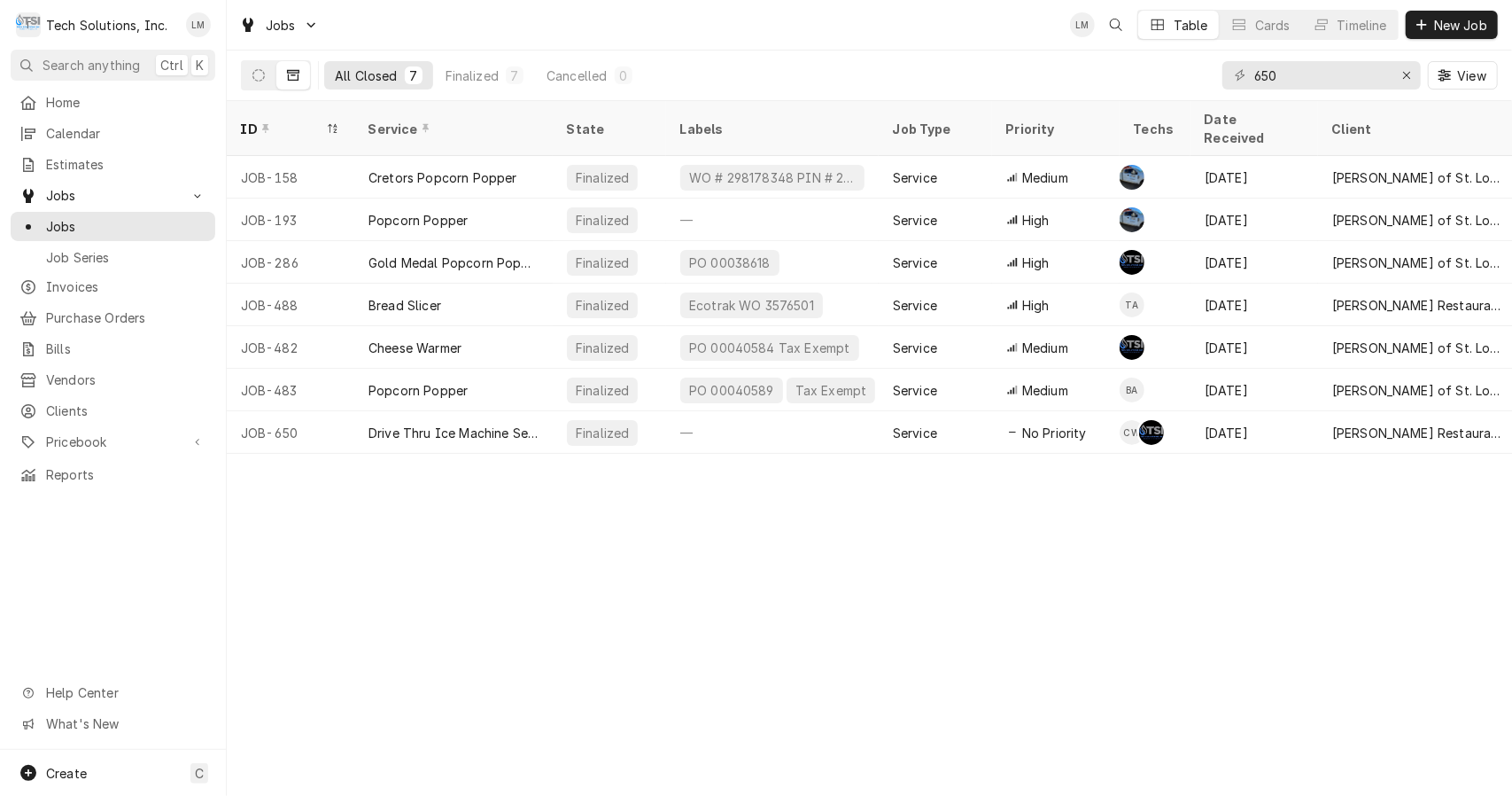
click at [1314, 80] on input "650" at bounding box center [1320, 75] width 133 height 28
type input "6"
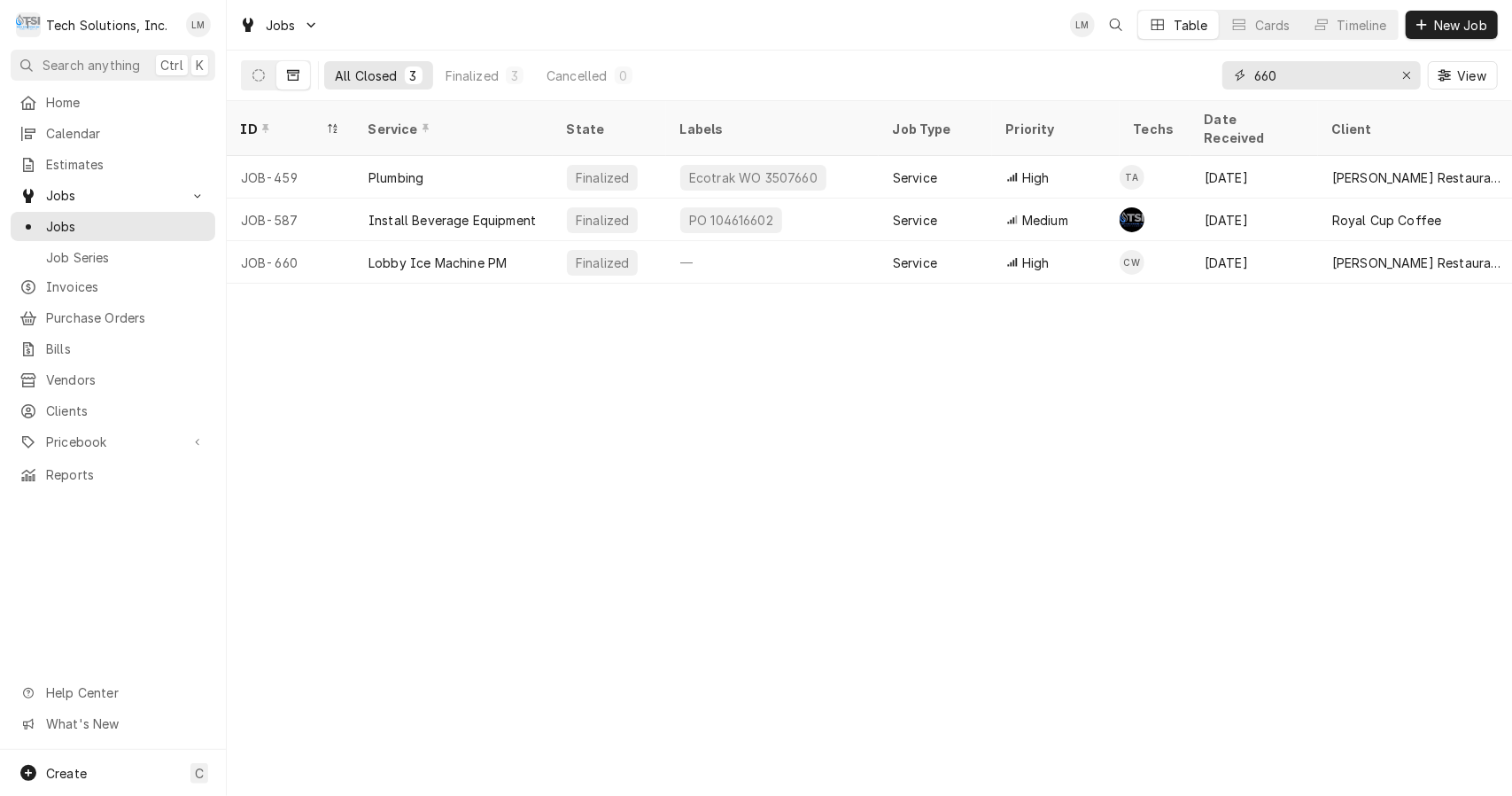
type input "660"
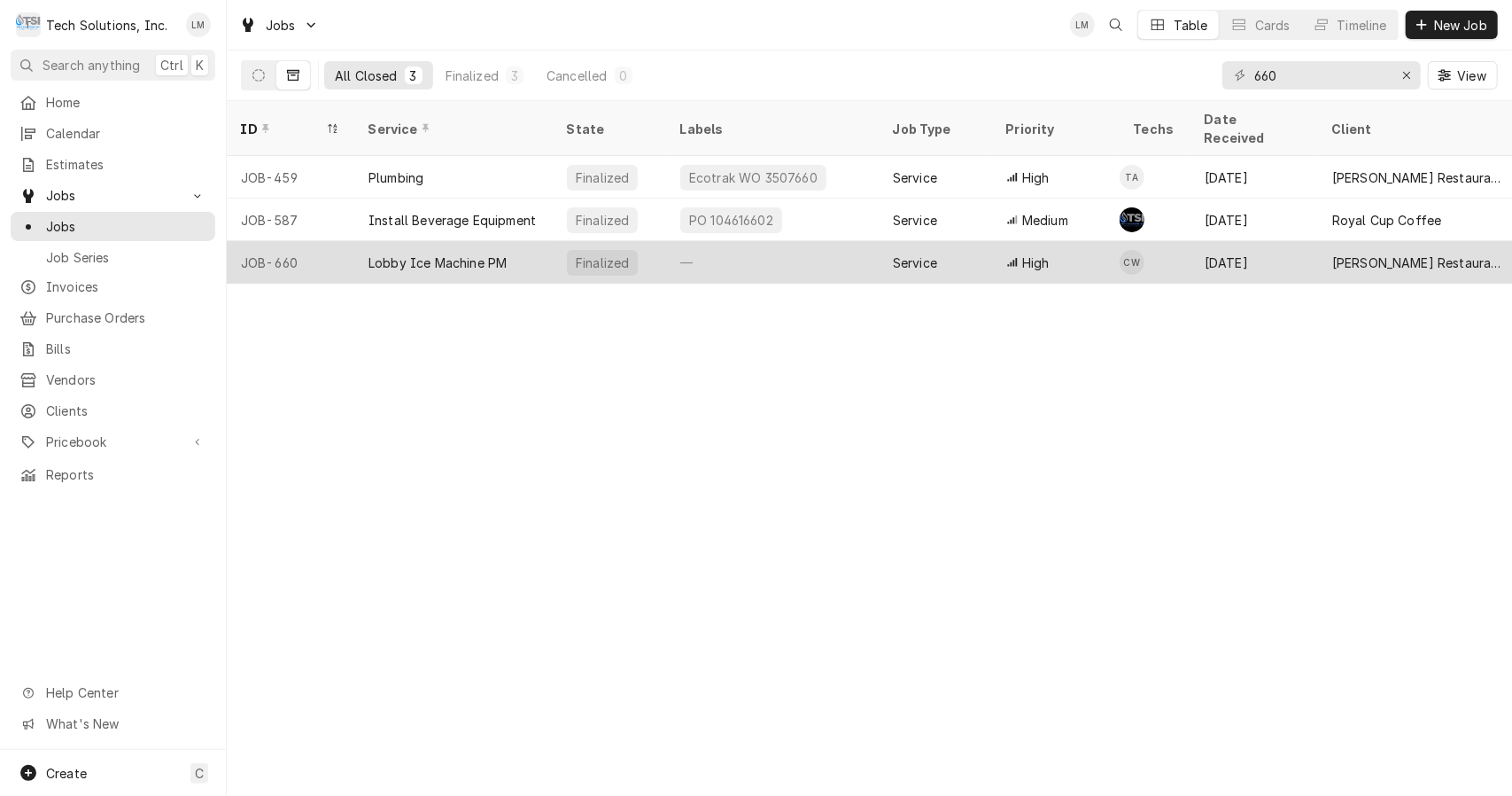
click at [403, 253] on div "Lobby Ice Machine PM" at bounding box center [437, 262] width 139 height 18
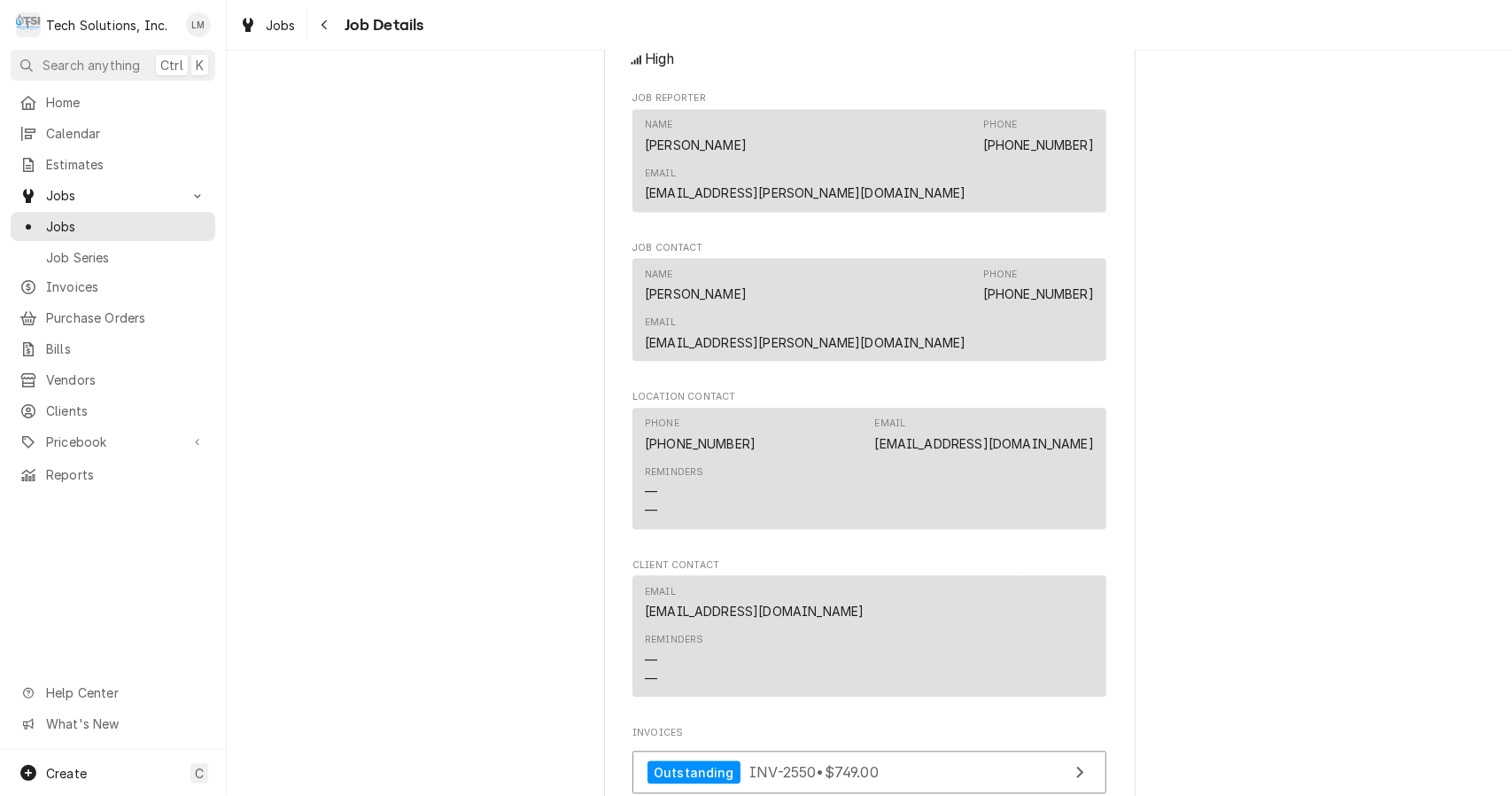
scroll to position [2865, 0]
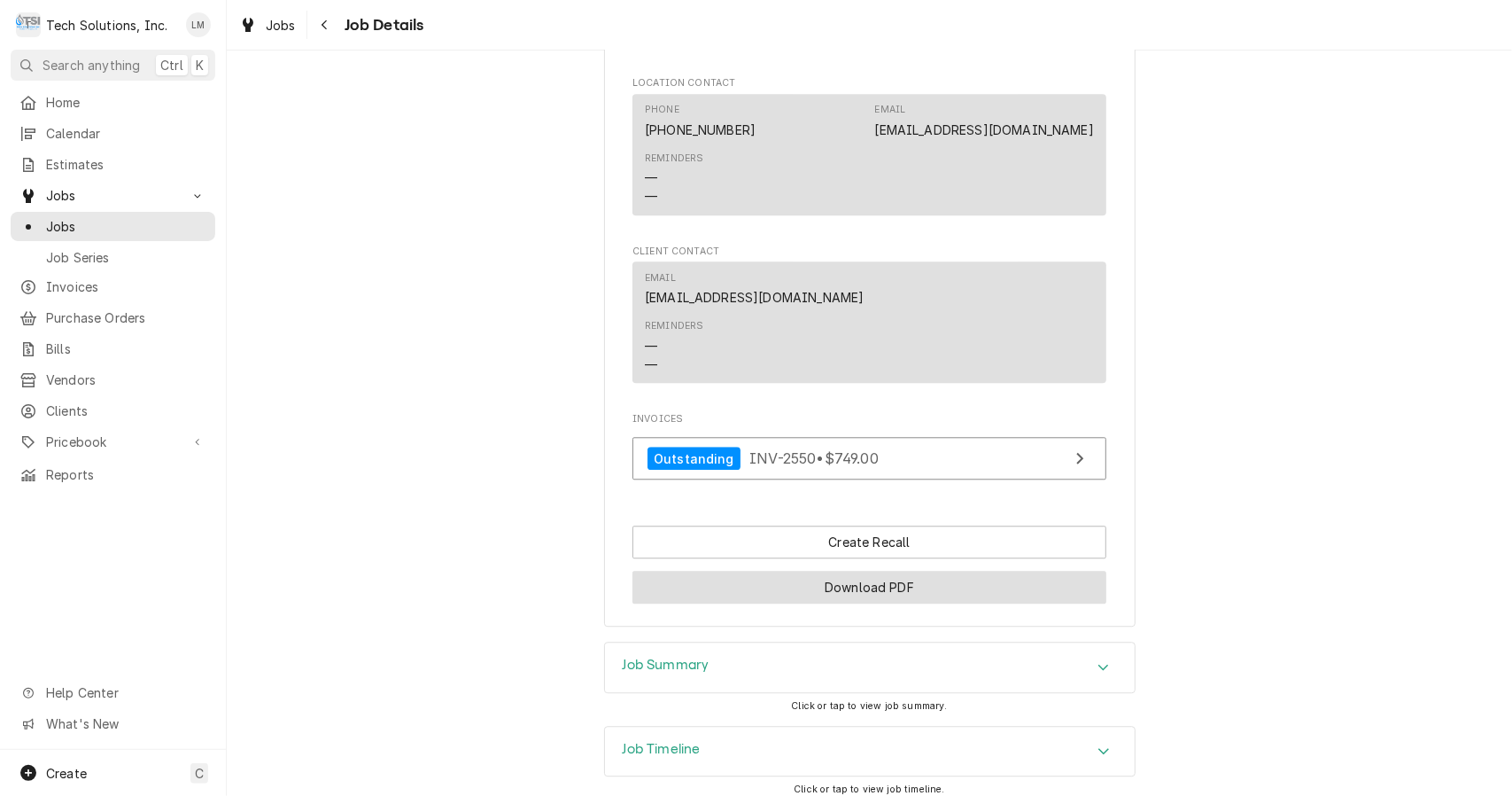
click at [933, 570] on button "Download PDF" at bounding box center [868, 587] width 474 height 33
